Goal: Information Seeking & Learning: Learn about a topic

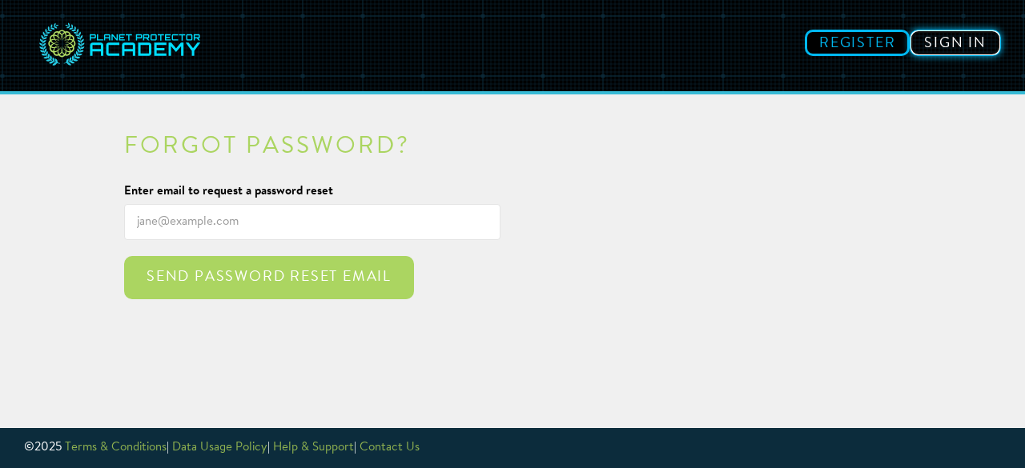
click at [947, 36] on link "Sign in" at bounding box center [954, 43] width 91 height 26
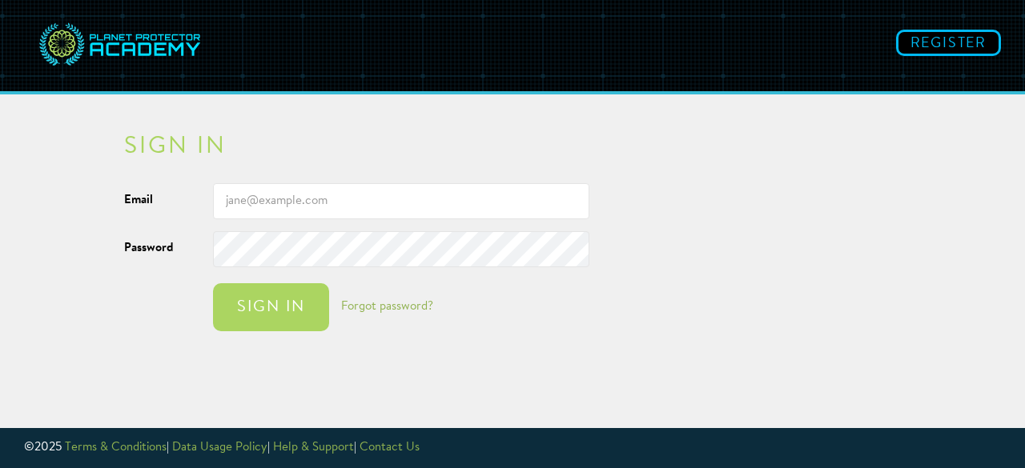
click at [509, 198] on input "Email" at bounding box center [401, 201] width 376 height 36
type input "[EMAIL_ADDRESS][DOMAIN_NAME]"
click at [213, 283] on button "Sign in" at bounding box center [271, 307] width 116 height 48
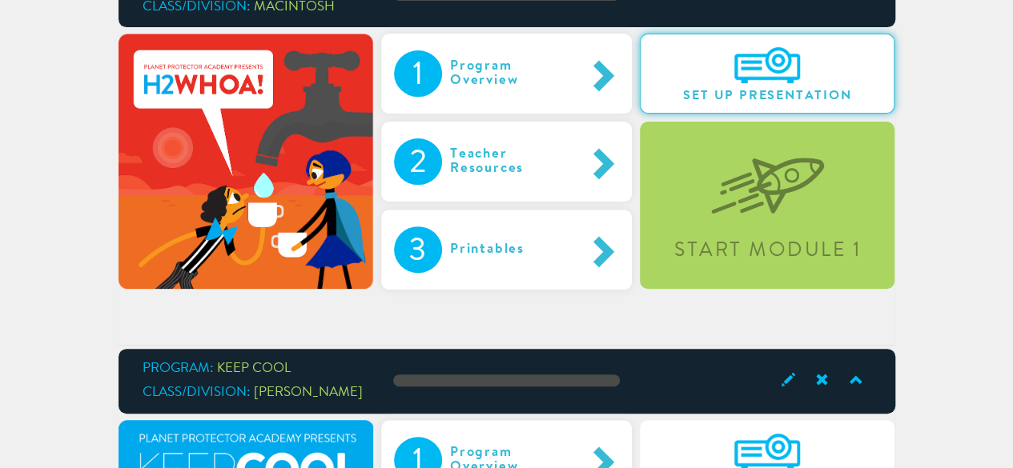
scroll to position [174, 0]
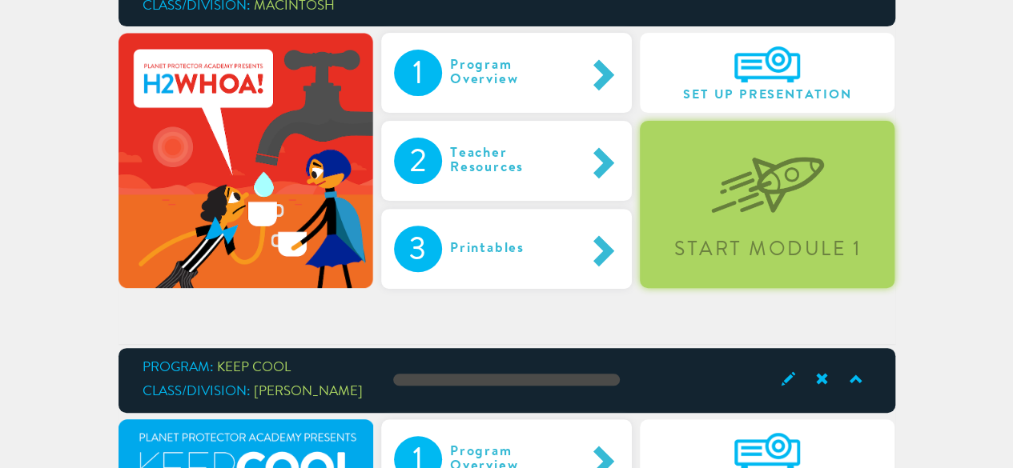
click at [704, 202] on div "Start Module 1" at bounding box center [767, 204] width 255 height 167
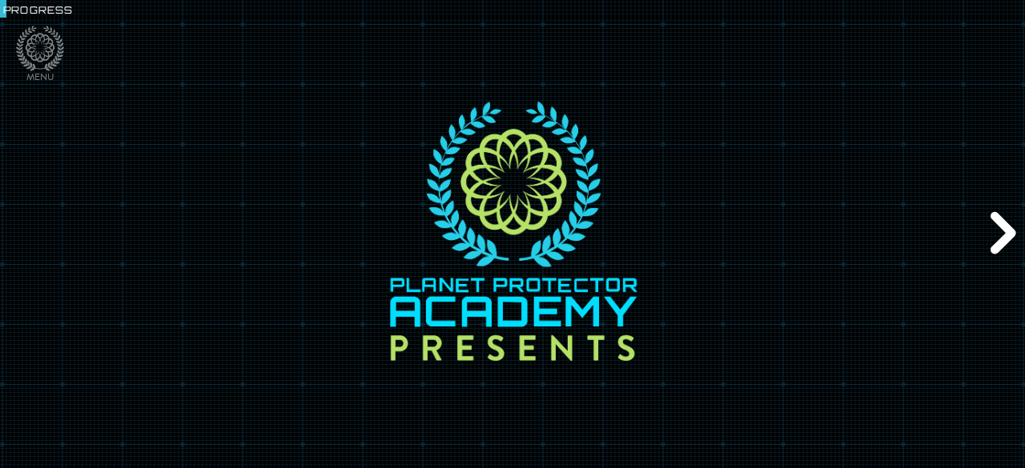
click at [1001, 218] on div "Next" at bounding box center [1000, 234] width 49 height 141
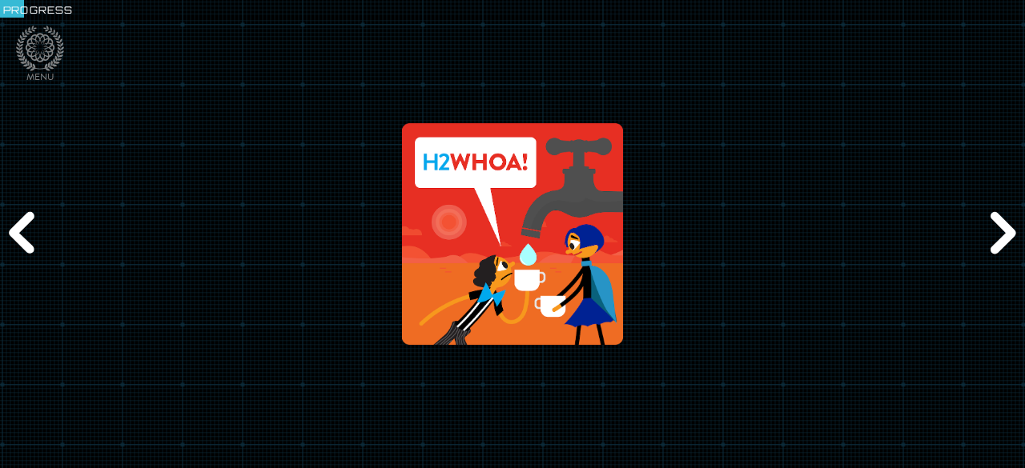
click at [1001, 218] on div "Next" at bounding box center [1000, 234] width 49 height 141
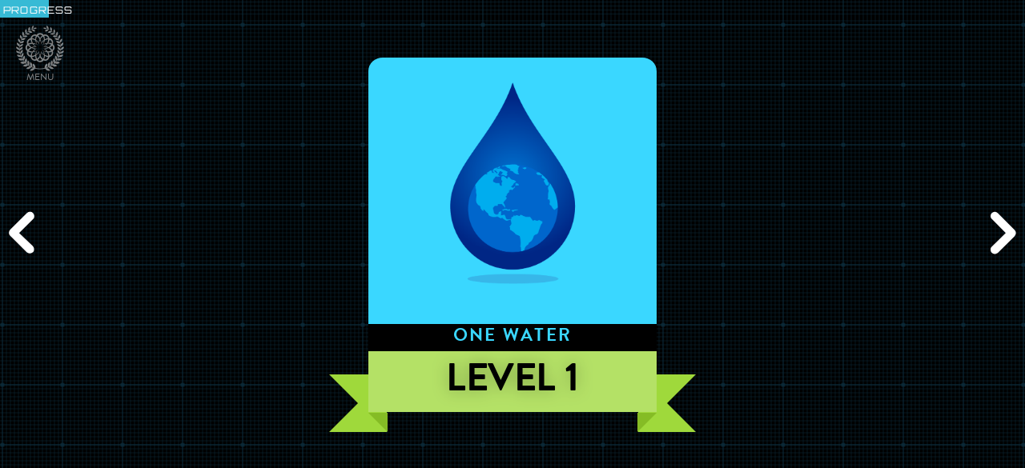
click at [1001, 218] on div "Next" at bounding box center [1000, 234] width 49 height 141
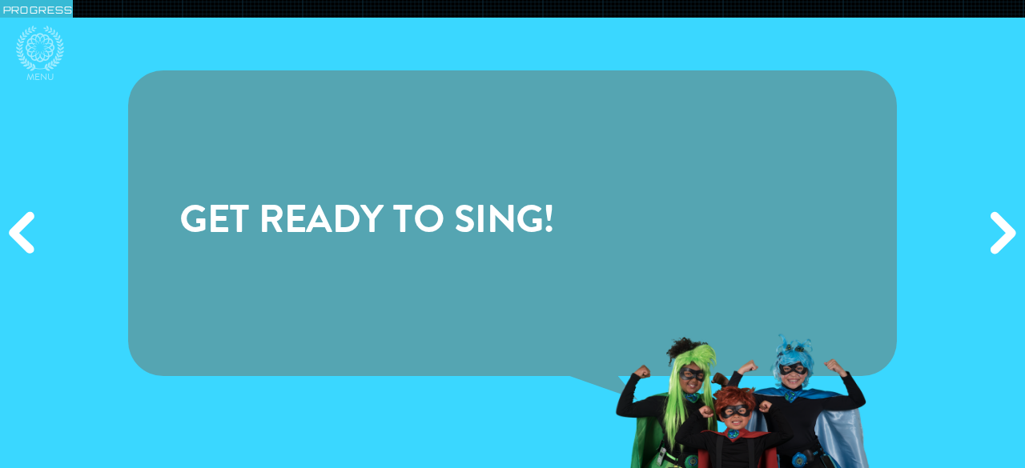
click at [1001, 218] on div "Next" at bounding box center [1000, 234] width 49 height 141
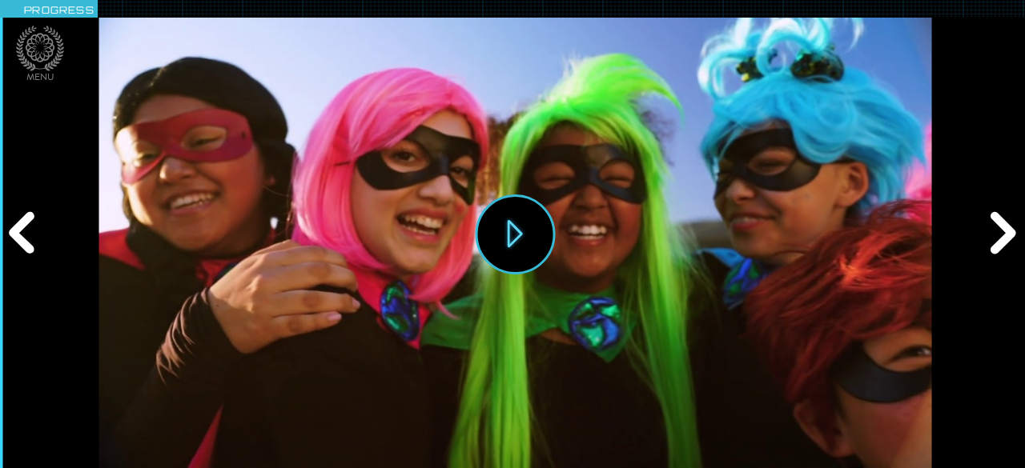
click at [1001, 219] on div "Next" at bounding box center [1000, 234] width 49 height 141
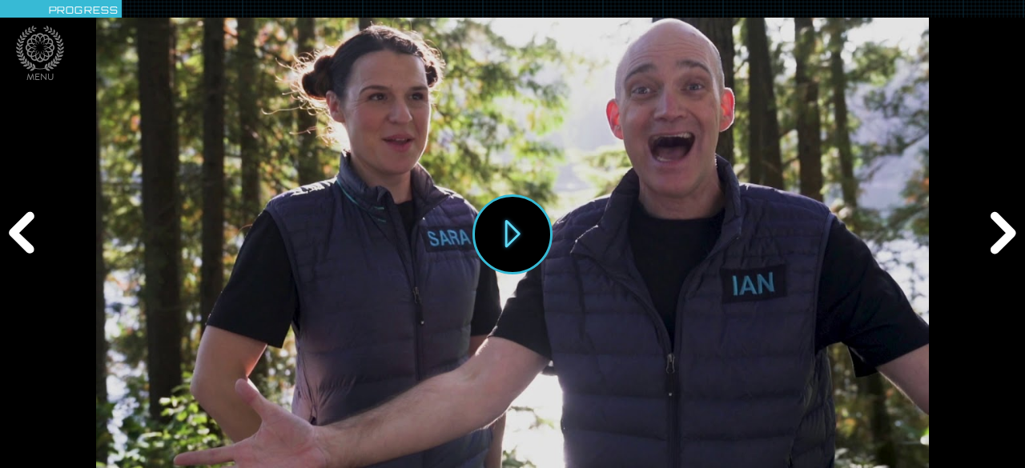
click at [1001, 219] on div "Next" at bounding box center [1000, 234] width 49 height 141
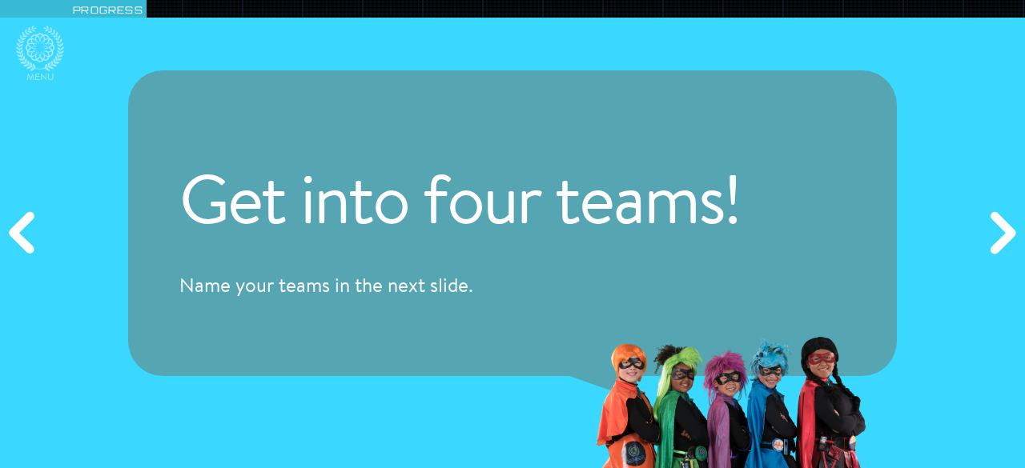
click at [1001, 219] on div "Next" at bounding box center [1000, 234] width 49 height 141
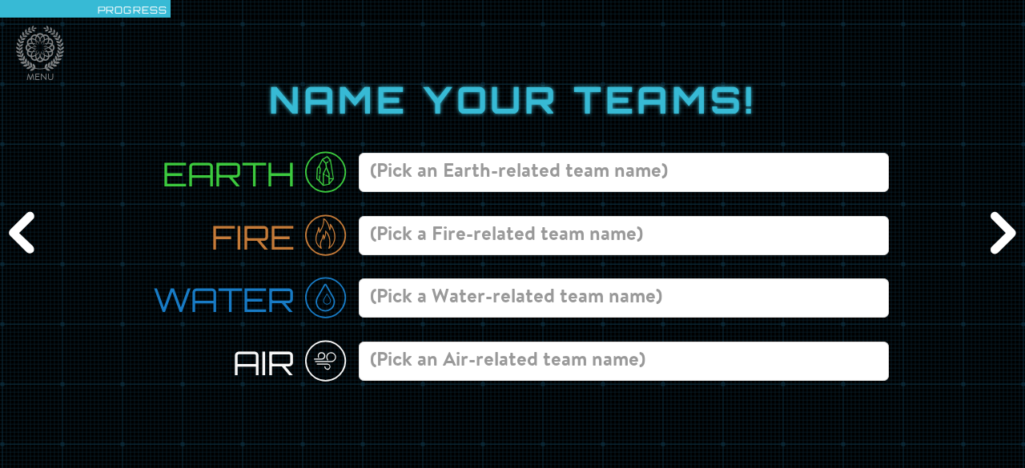
click at [16, 224] on div "Previous" at bounding box center [24, 234] width 49 height 141
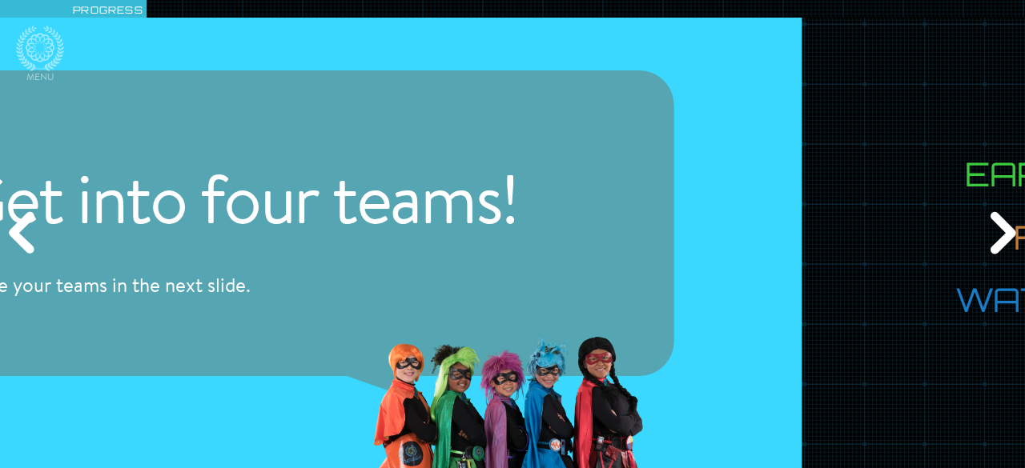
click at [16, 224] on div "Previous" at bounding box center [24, 234] width 49 height 141
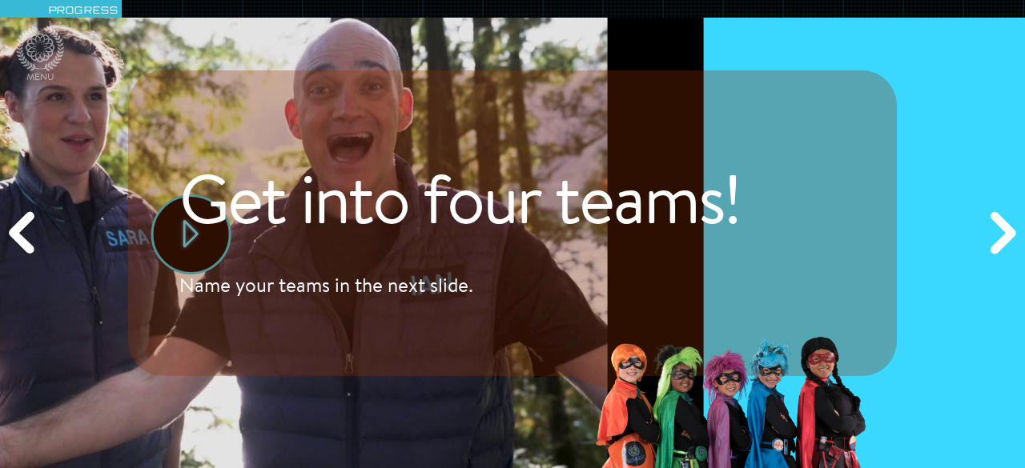
click at [16, 224] on div "Previous" at bounding box center [24, 234] width 49 height 141
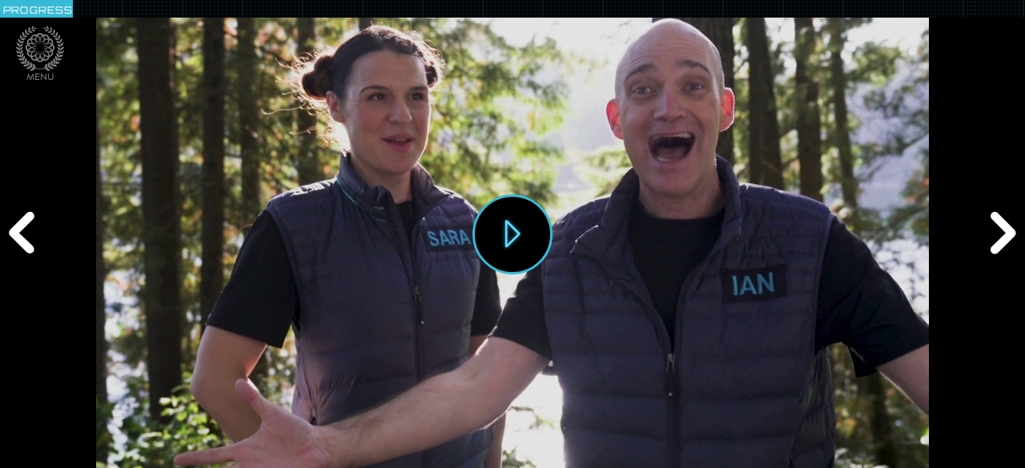
click at [16, 224] on div "Previous" at bounding box center [24, 234] width 49 height 141
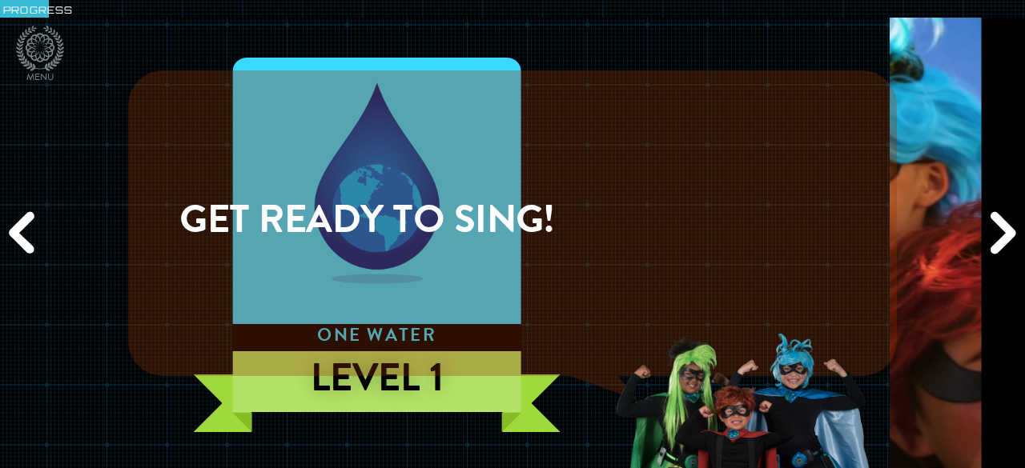
click at [16, 224] on div "Previous" at bounding box center [24, 234] width 49 height 141
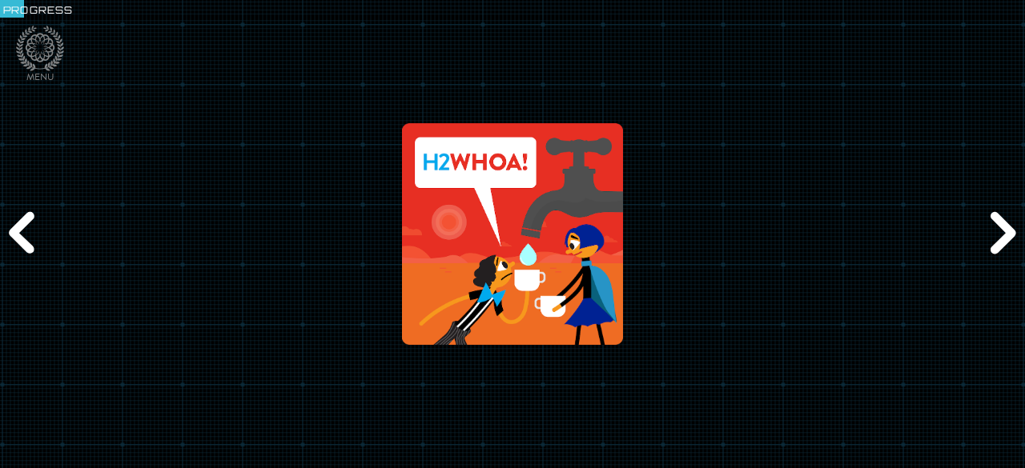
click at [16, 224] on div "Previous" at bounding box center [24, 234] width 49 height 141
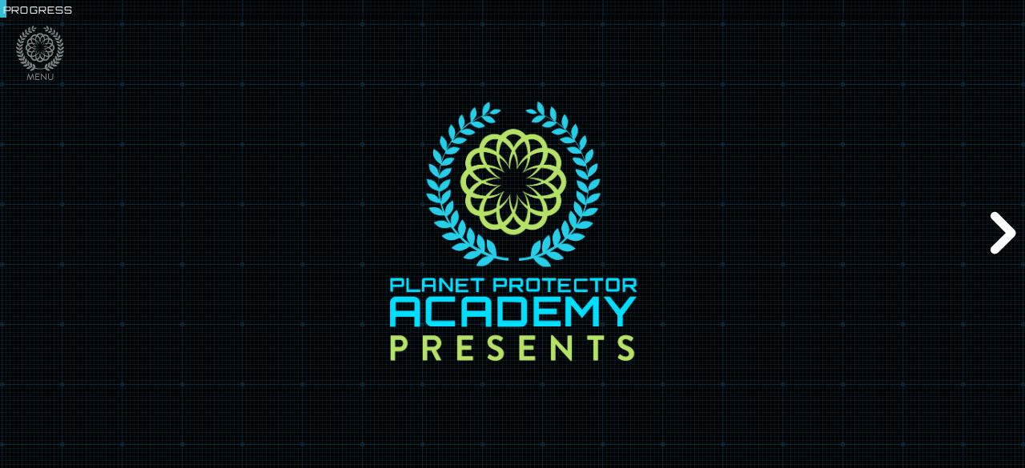
click at [16, 224] on div "Previous" at bounding box center [24, 234] width 49 height 141
